Goal: Task Accomplishment & Management: Use online tool/utility

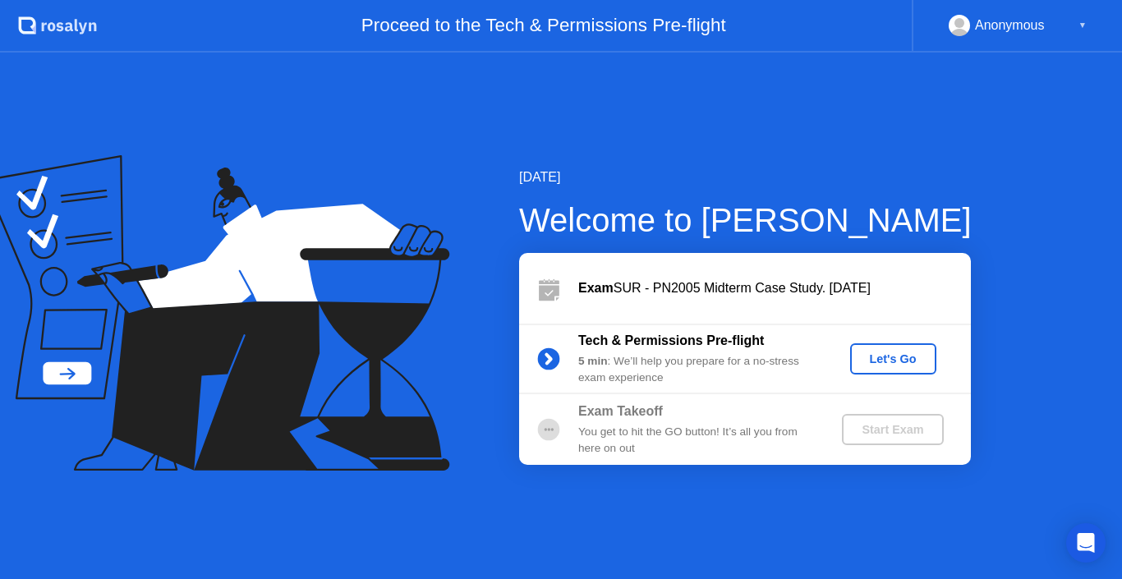
click at [896, 355] on div "Let's Go" at bounding box center [893, 359] width 73 height 13
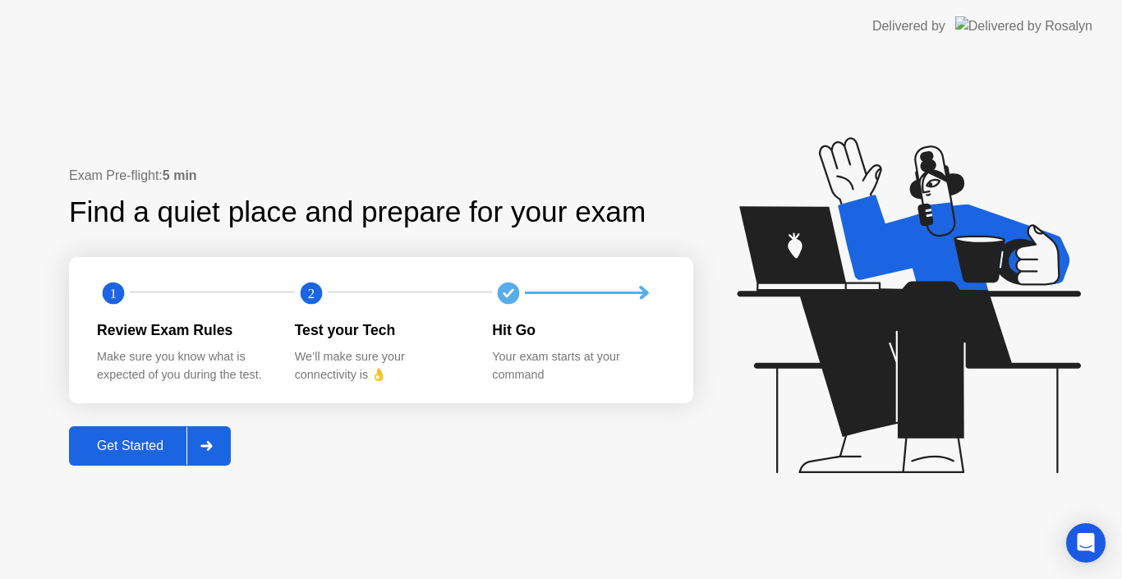
click at [169, 441] on div "Get Started" at bounding box center [130, 446] width 113 height 15
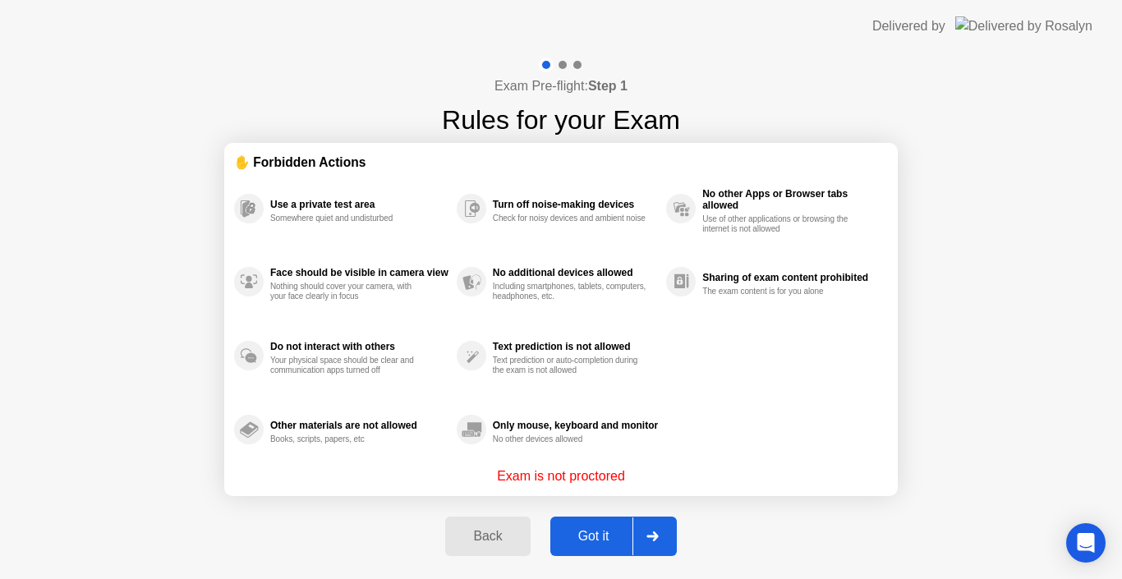
click at [619, 526] on button "Got it" at bounding box center [614, 536] width 127 height 39
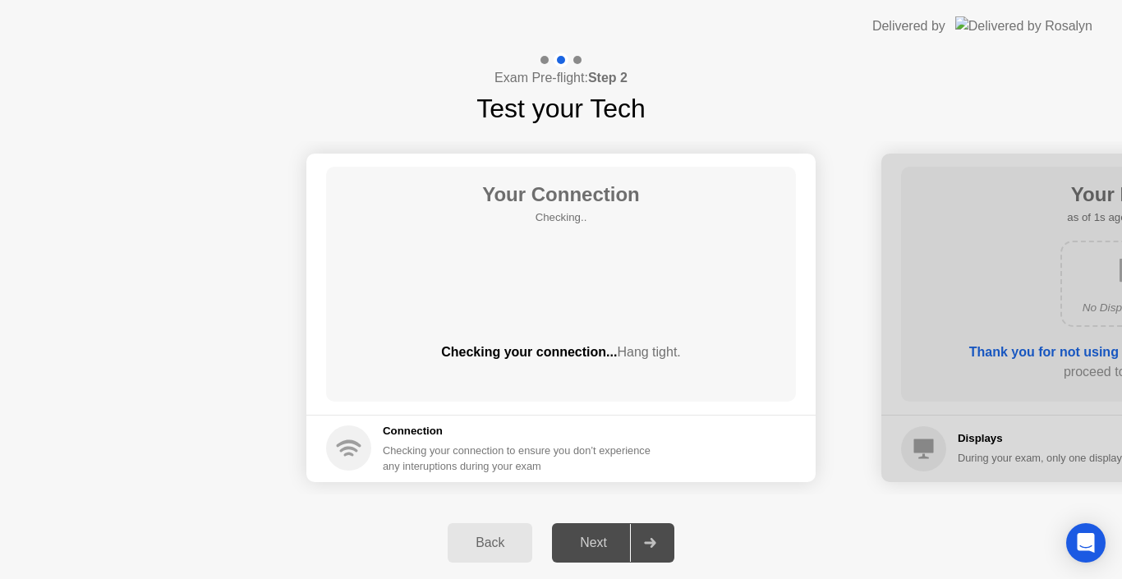
click at [611, 542] on div "Next" at bounding box center [593, 543] width 73 height 15
click at [643, 542] on div at bounding box center [649, 543] width 39 height 38
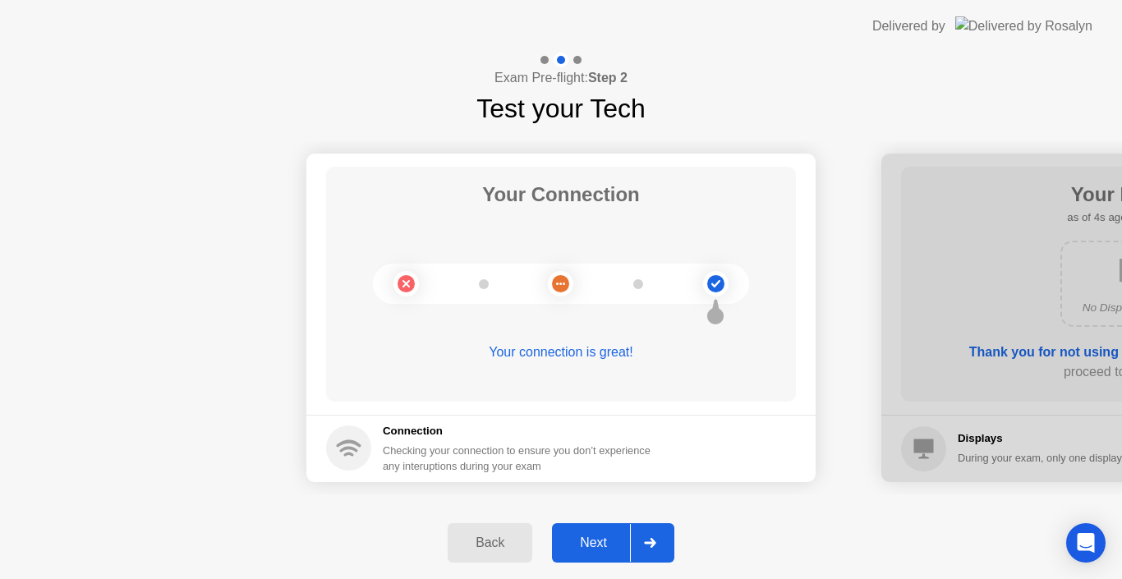
click at [649, 546] on icon at bounding box center [650, 543] width 12 height 10
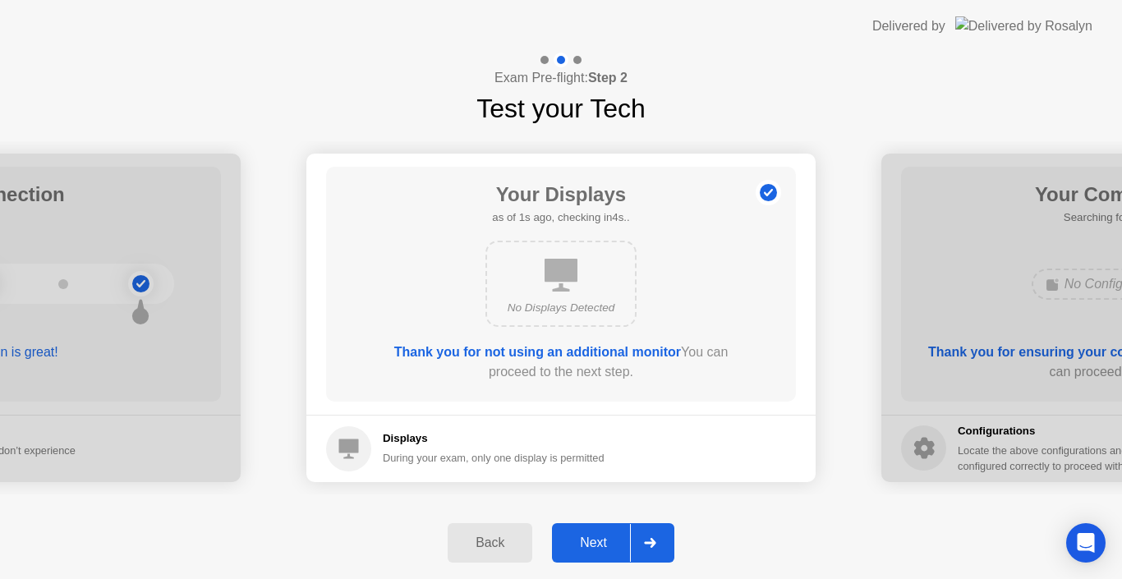
click at [649, 546] on icon at bounding box center [650, 543] width 12 height 10
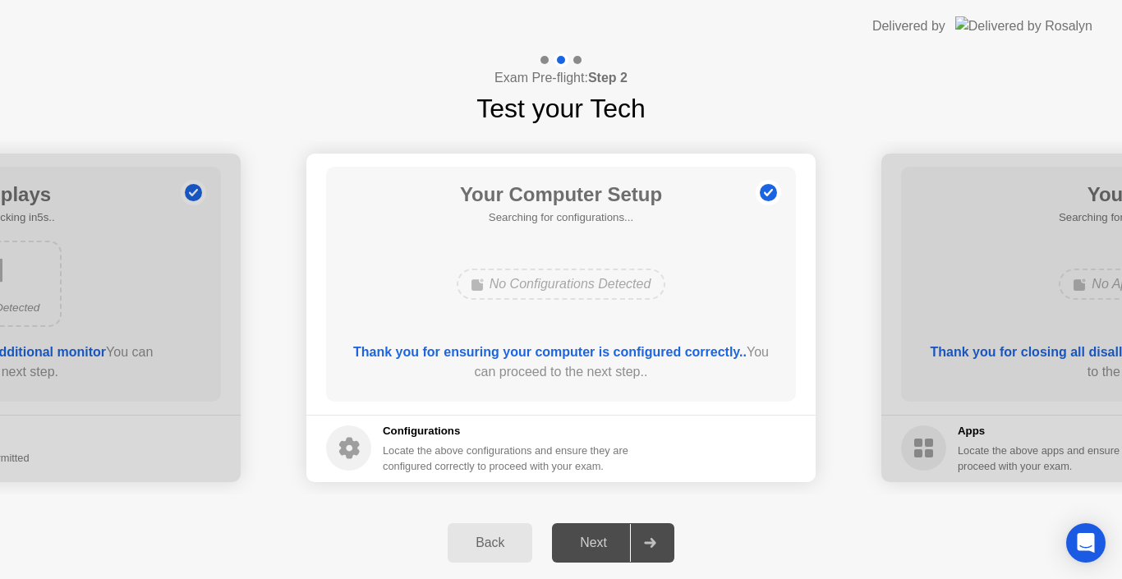
click at [649, 546] on icon at bounding box center [650, 543] width 12 height 10
click at [611, 536] on div "Next" at bounding box center [593, 543] width 73 height 15
click at [639, 552] on div at bounding box center [649, 543] width 39 height 38
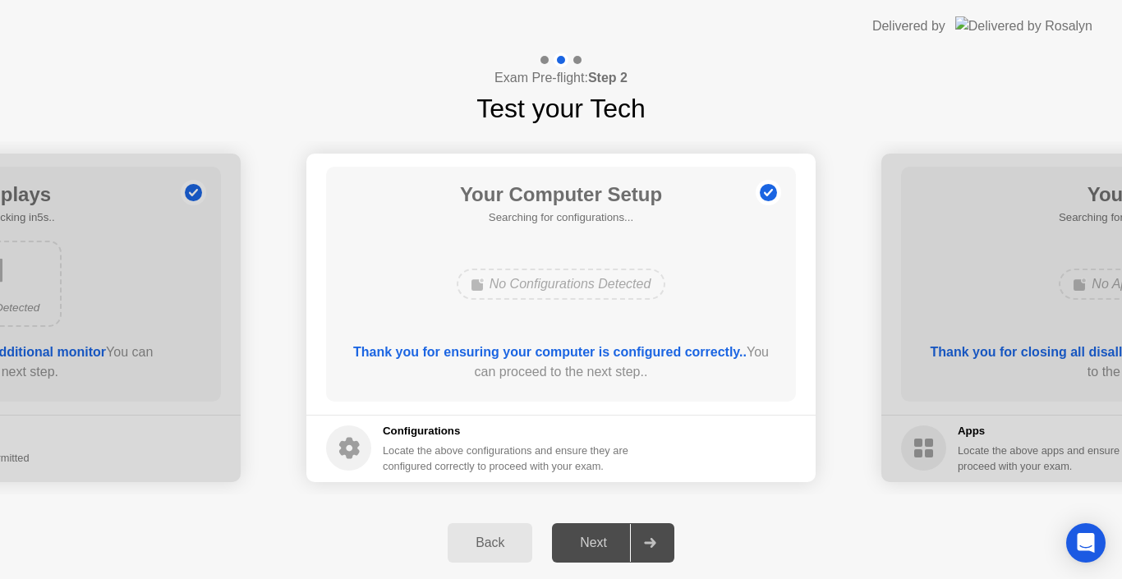
drag, startPoint x: 639, startPoint y: 552, endPoint x: 603, endPoint y: 539, distance: 38.5
click at [603, 539] on div "Next" at bounding box center [593, 543] width 73 height 15
click at [657, 534] on div at bounding box center [649, 543] width 39 height 38
click at [589, 549] on div "Next" at bounding box center [593, 543] width 73 height 15
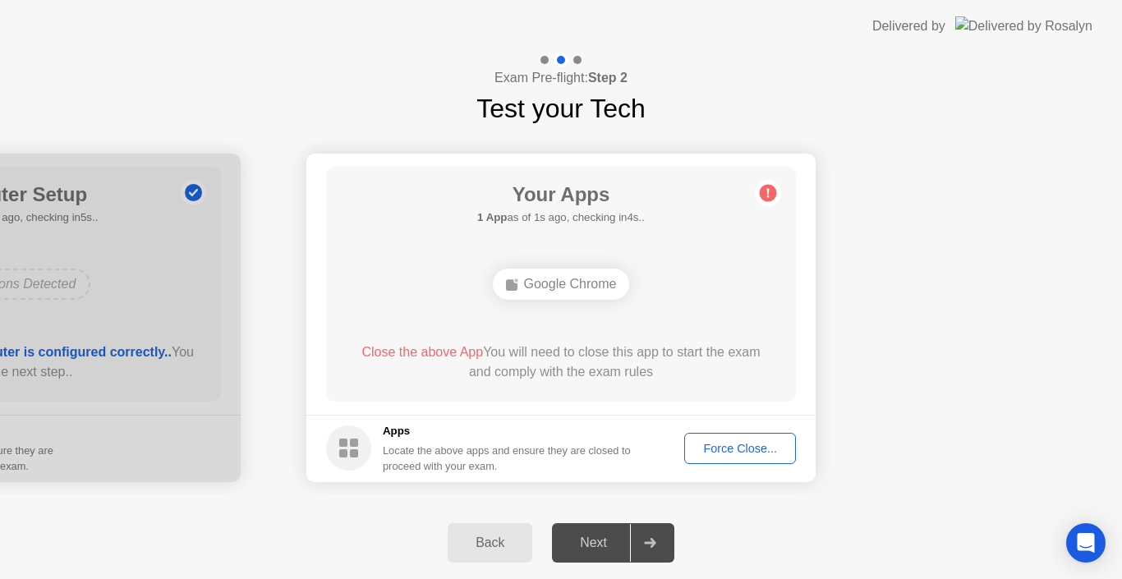
click at [722, 453] on div "Force Close..." at bounding box center [740, 448] width 100 height 13
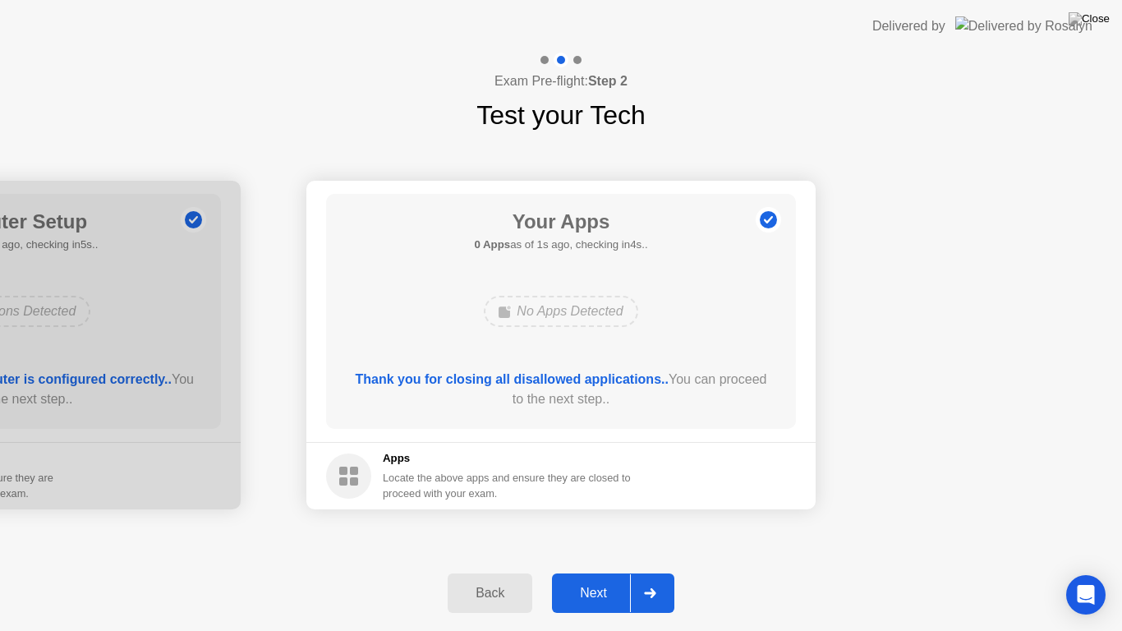
click at [602, 578] on div "Next" at bounding box center [593, 593] width 73 height 15
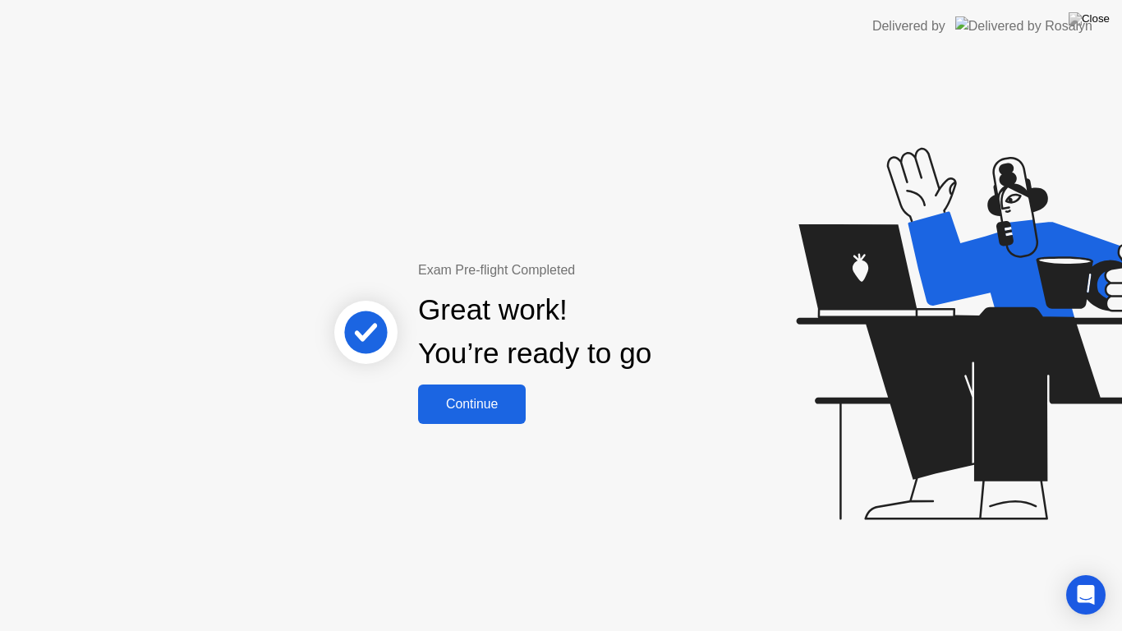
click at [514, 409] on div "Continue" at bounding box center [472, 404] width 98 height 15
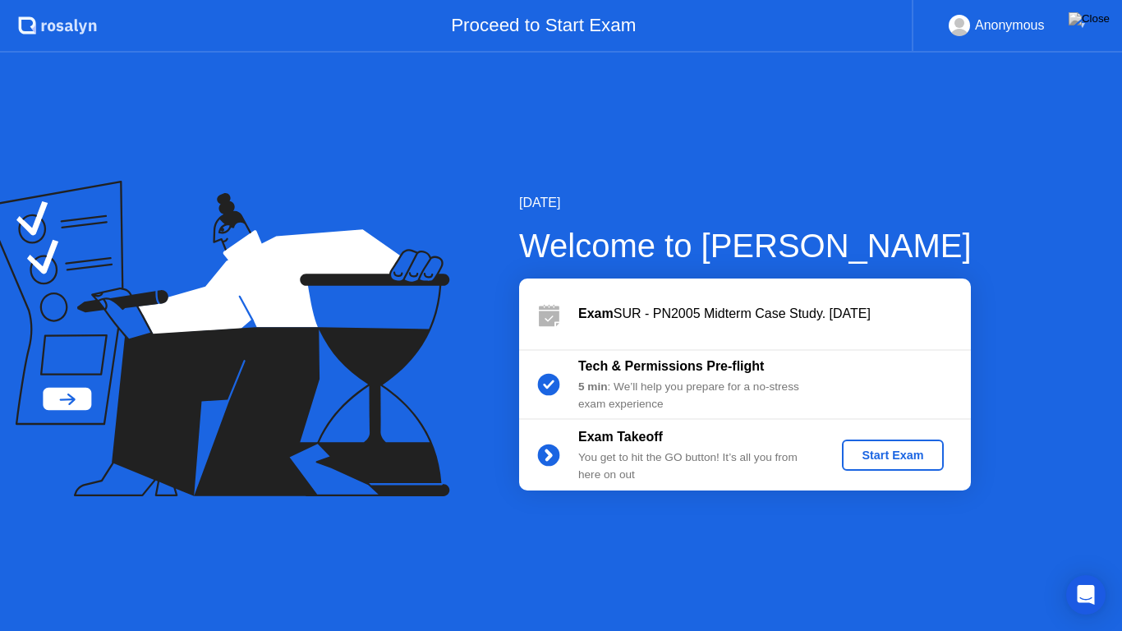
click at [869, 454] on div "Start Exam" at bounding box center [893, 455] width 88 height 13
